Goal: Task Accomplishment & Management: Use online tool/utility

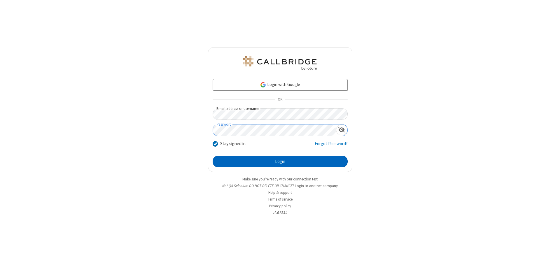
click at [280, 162] on button "Login" at bounding box center [280, 162] width 135 height 12
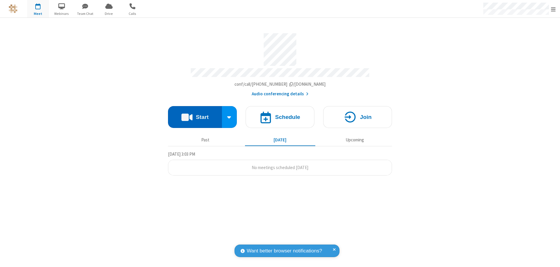
click at [195, 114] on button "Start" at bounding box center [195, 117] width 54 height 22
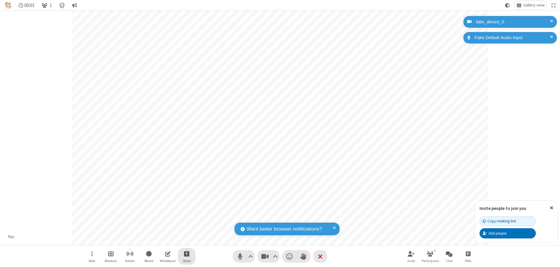
click at [187, 254] on span "Start sharing" at bounding box center [187, 253] width 6 height 7
click at [163, 240] on span "Share my screen" at bounding box center [163, 240] width 7 height 5
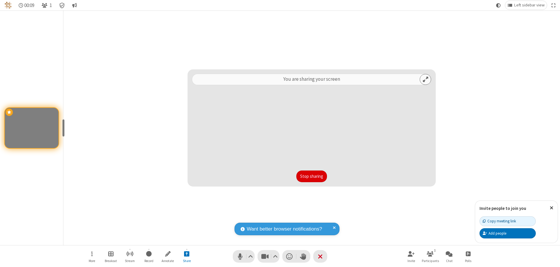
click at [311, 176] on button "Stop sharing" at bounding box center [311, 177] width 31 height 12
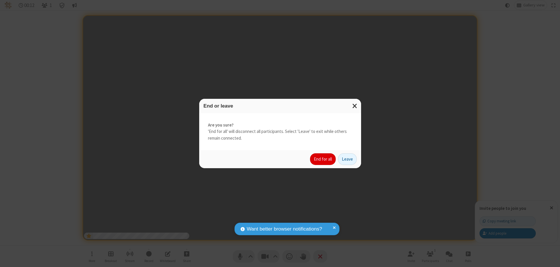
click at [323, 159] on button "End for all" at bounding box center [323, 159] width 26 height 12
